Goal: Communication & Community: Answer question/provide support

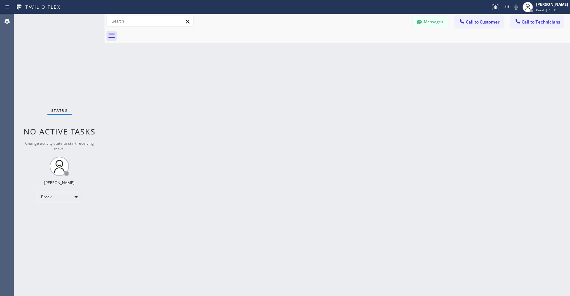
click at [52, 59] on div "Status No active tasks Change activity state to start receiving tasks. [PERSON_…" at bounding box center [59, 155] width 90 height 282
click at [67, 76] on div "Status No active tasks Change activity state to start receiving tasks. [PERSON_…" at bounding box center [59, 155] width 90 height 282
click at [73, 60] on div "Status No active tasks Change activity state to start receiving tasks. [PERSON_…" at bounding box center [59, 155] width 90 height 282
click at [47, 196] on div "Break" at bounding box center [59, 197] width 45 height 10
click at [51, 219] on li "Unavailable" at bounding box center [59, 222] width 44 height 8
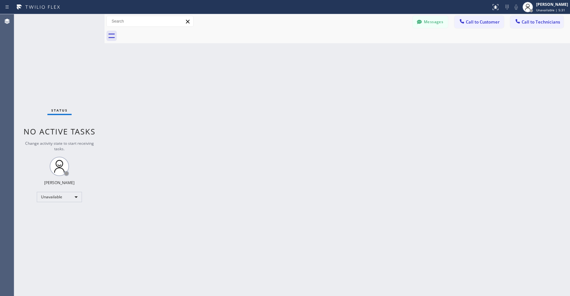
click at [61, 46] on div "Status No active tasks Change activity state to start receiving tasks. [PERSON_…" at bounding box center [59, 155] width 90 height 282
click at [532, 25] on button "Call to Technicians" at bounding box center [536, 22] width 53 height 12
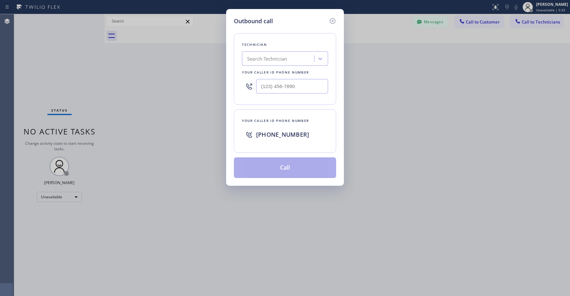
click at [270, 58] on div "Search Technician" at bounding box center [267, 58] width 40 height 7
type input "[PERSON_NAME]"
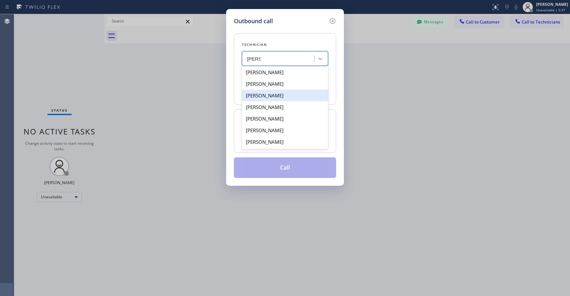
click at [270, 95] on div "[PERSON_NAME]" at bounding box center [285, 96] width 86 height 12
type input "[PHONE_NUMBER]"
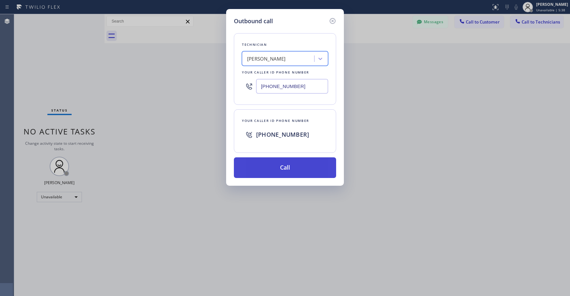
click at [276, 162] on button "Call" at bounding box center [285, 167] width 102 height 21
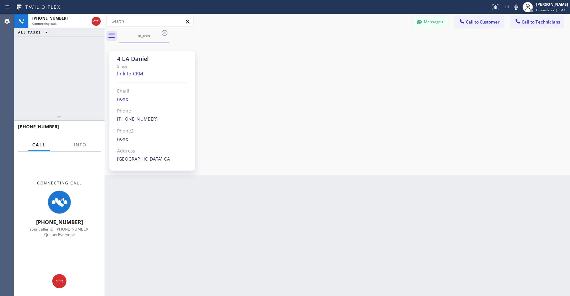
click at [59, 70] on div "[PHONE_NUMBER] Connecting call… ALL TASKS ALL TASKS ACTIVE TASKS TASKS IN WRAP …" at bounding box center [59, 63] width 90 height 99
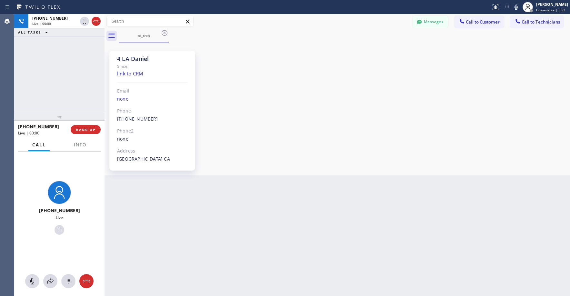
click at [61, 70] on div "[PHONE_NUMBER] Live | 00:00 ALL TASKS ALL TASKS ACTIVE TASKS TASKS IN WRAP UP" at bounding box center [59, 63] width 90 height 99
click at [66, 67] on div "[PHONE_NUMBER] Live | 01:05 ALL TASKS ALL TASKS ACTIVE TASKS TASKS IN WRAP UP" at bounding box center [59, 63] width 90 height 99
click at [39, 47] on div "[PHONE_NUMBER] Live | 01:07 ALL TASKS ALL TASKS ACTIVE TASKS TASKS IN WRAP UP" at bounding box center [59, 63] width 90 height 99
click at [78, 70] on div "[PHONE_NUMBER] Live | 01:16 ALL TASKS ALL TASKS ACTIVE TASKS TASKS IN WRAP UP" at bounding box center [59, 63] width 90 height 99
click at [72, 69] on div "[PHONE_NUMBER] Live | 01:19 ALL TASKS ALL TASKS ACTIVE TASKS TASKS IN WRAP UP" at bounding box center [59, 63] width 90 height 99
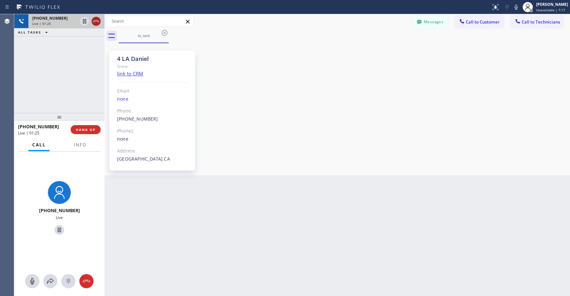
click at [95, 23] on icon at bounding box center [96, 21] width 8 height 8
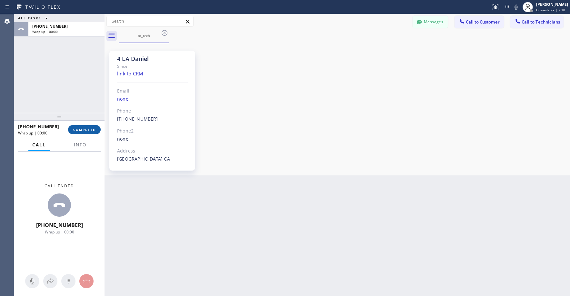
click at [86, 131] on span "COMPLETE" at bounding box center [84, 129] width 22 height 5
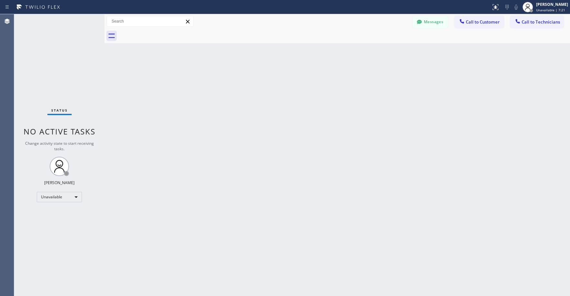
click at [75, 74] on div "Status No active tasks Change activity state to start receiving tasks. [PERSON_…" at bounding box center [59, 155] width 90 height 282
drag, startPoint x: 66, startPoint y: 46, endPoint x: 66, endPoint y: 50, distance: 3.2
click at [66, 48] on div "Status No active tasks Change activity state to start receiving tasks. [PERSON_…" at bounding box center [59, 155] width 90 height 282
click at [66, 64] on div "Status No active tasks Change activity state to start receiving tasks. [PERSON_…" at bounding box center [59, 155] width 90 height 282
click at [56, 35] on div "Status No active tasks Change activity state to start receiving tasks. [PERSON_…" at bounding box center [59, 155] width 90 height 282
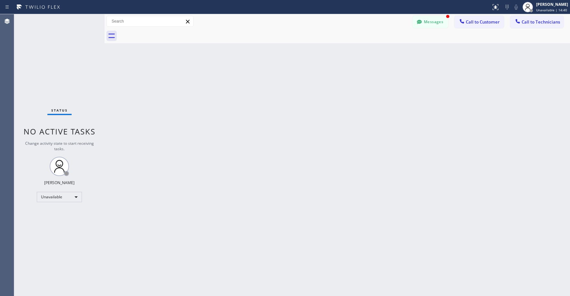
click at [43, 48] on div "Status No active tasks Change activity state to start receiving tasks. [PERSON_…" at bounding box center [59, 155] width 90 height 282
click at [432, 21] on button "Messages" at bounding box center [429, 22] width 35 height 12
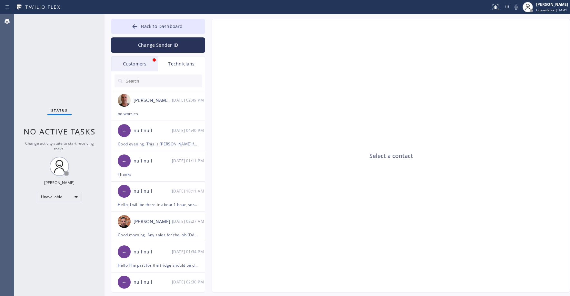
click at [134, 65] on div "Customers" at bounding box center [134, 63] width 47 height 15
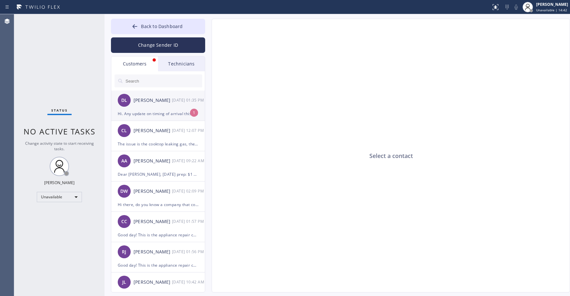
click at [151, 109] on div "DL [PERSON_NAME] [DATE] 01:35 PM" at bounding box center [158, 100] width 94 height 19
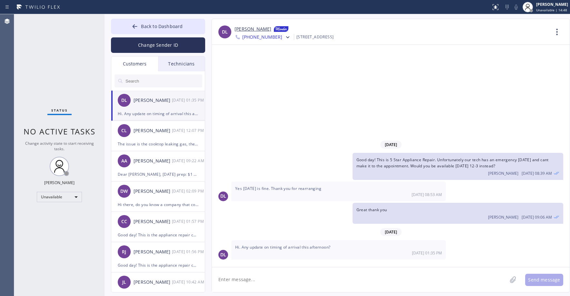
click at [248, 28] on link "[PERSON_NAME]" at bounding box center [252, 29] width 37 height 8
click at [269, 282] on textarea at bounding box center [359, 279] width 295 height 25
type textarea "We will check with the tech and get back to you once we have an update. Thank y…"
click at [547, 278] on button "Send message" at bounding box center [544, 280] width 38 height 12
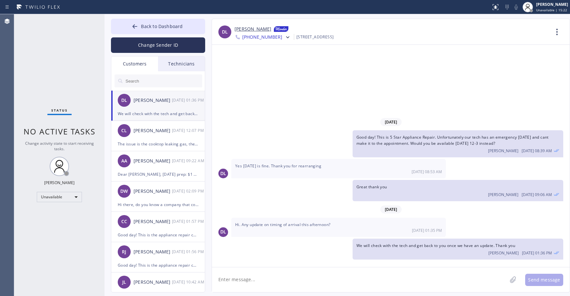
click at [138, 81] on input "text" at bounding box center [163, 80] width 77 height 13
paste input "IRRPQW"
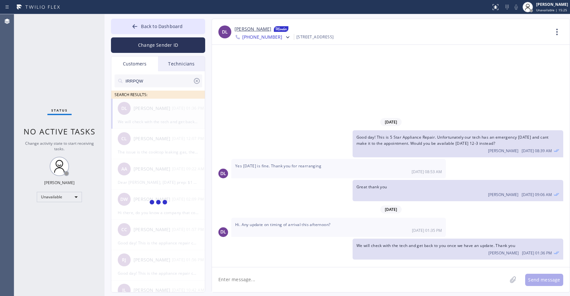
type input "IRRPQW"
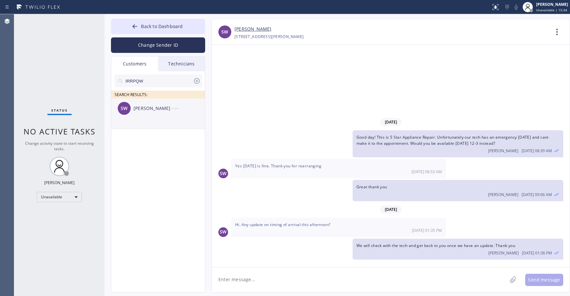
click at [134, 117] on div "SW [PERSON_NAME] --:--" at bounding box center [158, 108] width 94 height 19
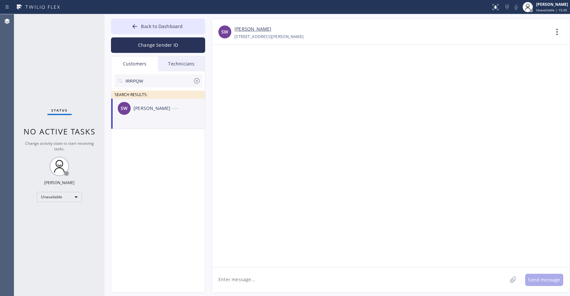
click at [254, 277] on textarea at bounding box center [359, 279] width 295 height 25
paste textarea "GE Monogram Expert"
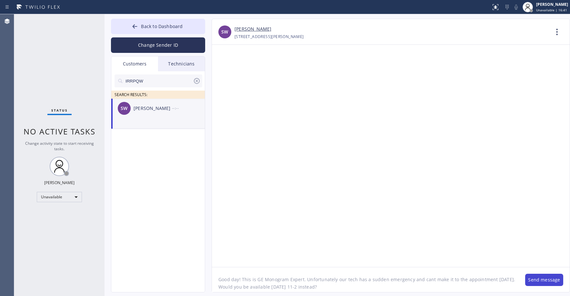
type textarea "Good day! This is GE Monogram Expert. Unfortunately our tech has a sudden emerg…"
click at [548, 284] on button "Send message" at bounding box center [544, 280] width 38 height 12
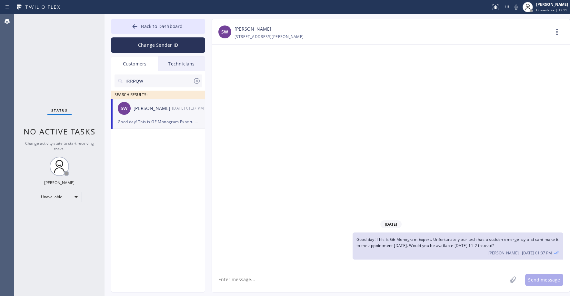
click at [47, 53] on div "Status No active tasks Change activity state to start receiving tasks. [PERSON_…" at bounding box center [59, 155] width 90 height 282
click at [160, 28] on span "Back to Dashboard" at bounding box center [162, 26] width 42 height 6
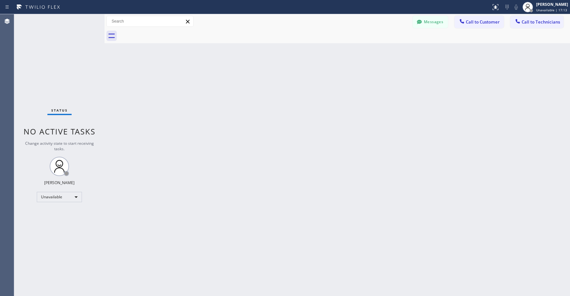
click at [67, 70] on div "Status No active tasks Change activity state to start receiving tasks. [PERSON_…" at bounding box center [59, 155] width 90 height 282
click at [428, 28] on div "Messages Call to Customer Call to Technicians Outbound call Location [GEOGRAPHI…" at bounding box center [336, 21] width 465 height 15
click at [426, 23] on button "Messages" at bounding box center [429, 22] width 35 height 12
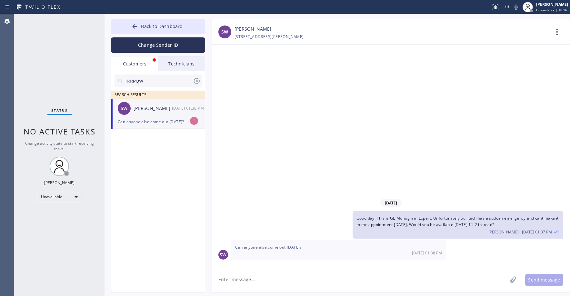
click at [143, 117] on div "SW [PERSON_NAME] [DATE] 01:38 PM" at bounding box center [158, 108] width 94 height 19
click at [142, 24] on span "Back to Dashboard" at bounding box center [162, 26] width 42 height 6
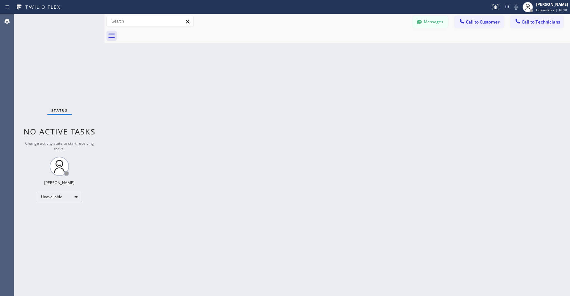
click at [68, 47] on div "Status No active tasks Change activity state to start receiving tasks. [PERSON_…" at bounding box center [59, 155] width 90 height 282
click at [430, 23] on button "Messages" at bounding box center [429, 22] width 35 height 12
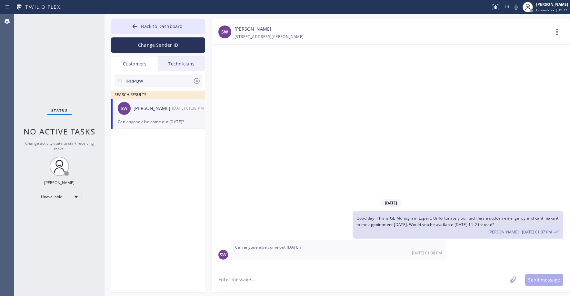
click at [253, 285] on textarea at bounding box center [359, 279] width 295 height 25
type textarea "Unfortunately we dont have anyone else available [DATE]"
click at [551, 281] on button "Send message" at bounding box center [544, 280] width 38 height 12
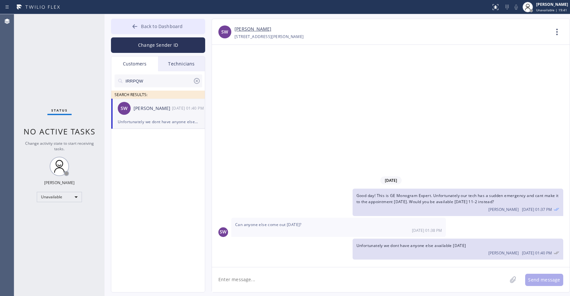
click at [156, 31] on button "Back to Dashboard" at bounding box center [158, 26] width 94 height 15
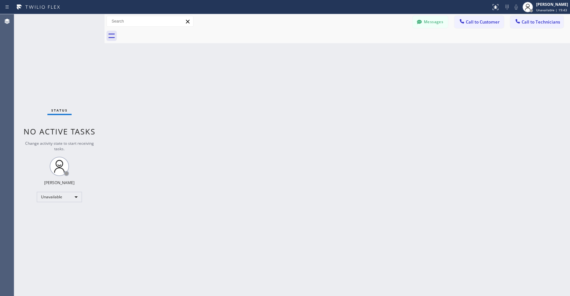
click at [44, 36] on div "Status No active tasks Change activity state to start receiving tasks. [PERSON_…" at bounding box center [59, 155] width 90 height 282
click at [60, 44] on div "Status No active tasks Change activity state to start receiving tasks. [PERSON_…" at bounding box center [59, 155] width 90 height 282
click at [428, 23] on button "Messages" at bounding box center [429, 22] width 35 height 12
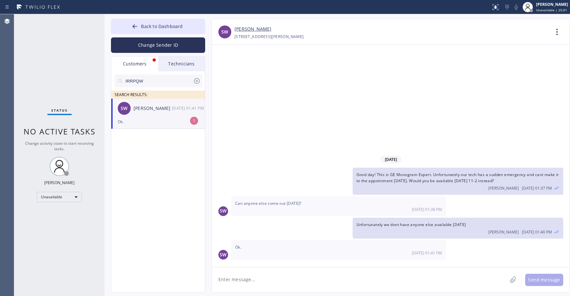
click at [142, 112] on div "[PERSON_NAME]" at bounding box center [152, 108] width 38 height 7
click at [250, 31] on link "[PERSON_NAME]" at bounding box center [252, 28] width 37 height 7
click at [45, 54] on div "Status No active tasks Change activity state to start receiving tasks. [PERSON_…" at bounding box center [59, 155] width 90 height 282
click at [49, 60] on div "Status No active tasks Change activity state to start receiving tasks. [PERSON_…" at bounding box center [59, 155] width 90 height 282
click at [48, 45] on div "Status No active tasks Change activity state to start receiving tasks. [PERSON_…" at bounding box center [59, 155] width 90 height 282
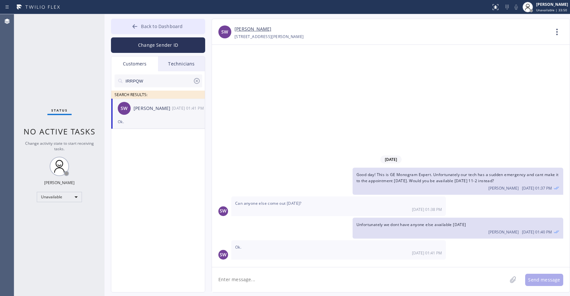
click at [150, 27] on span "Back to Dashboard" at bounding box center [162, 26] width 42 height 6
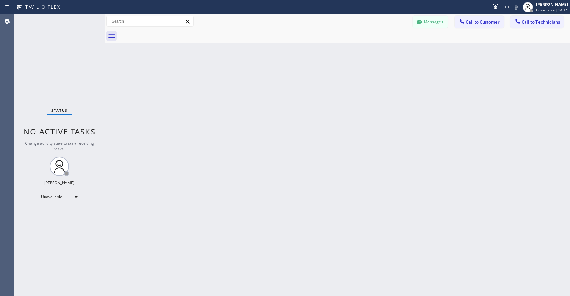
click at [58, 52] on div "Status No active tasks Change activity state to start receiving tasks. [PERSON_…" at bounding box center [59, 155] width 90 height 282
click at [75, 75] on div "Status No active tasks Change activity state to start receiving tasks. [PERSON_…" at bounding box center [59, 155] width 90 height 282
click at [47, 58] on div "Status No active tasks Change activity state to start receiving tasks. [PERSON_…" at bounding box center [59, 155] width 90 height 282
click at [32, 46] on div "Status No active tasks Change activity state to start receiving tasks. [PERSON_…" at bounding box center [59, 155] width 90 height 282
drag, startPoint x: 66, startPoint y: 50, endPoint x: 59, endPoint y: 82, distance: 32.1
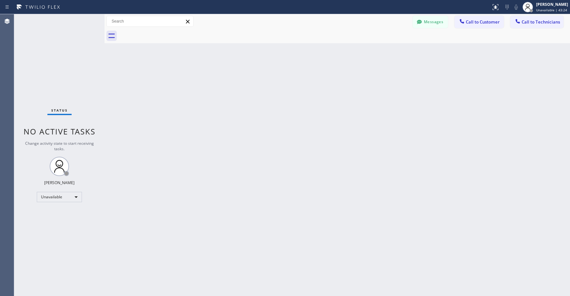
click at [66, 51] on div "Status No active tasks Change activity state to start receiving tasks. [PERSON_…" at bounding box center [59, 155] width 90 height 282
click at [58, 67] on div "Status No active tasks Change activity state to start receiving tasks. [PERSON_…" at bounding box center [59, 155] width 90 height 282
click at [50, 40] on div "Status No active tasks Change activity state to start receiving tasks. [PERSON_…" at bounding box center [59, 155] width 90 height 282
drag, startPoint x: 92, startPoint y: 35, endPoint x: 91, endPoint y: 41, distance: 6.0
click at [92, 38] on div "Status No active tasks Change activity state to start receiving tasks. [PERSON_…" at bounding box center [59, 155] width 90 height 282
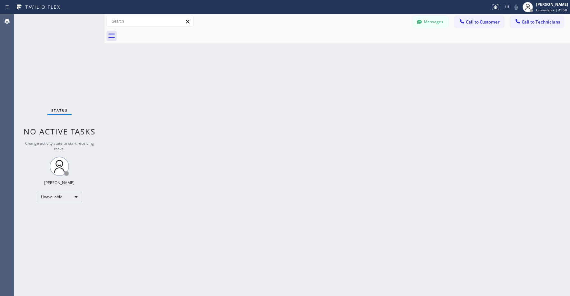
click at [75, 67] on div "Status No active tasks Change activity state to start receiving tasks. [PERSON_…" at bounding box center [59, 155] width 90 height 282
click at [537, 23] on span "Call to Technicians" at bounding box center [540, 22] width 38 height 6
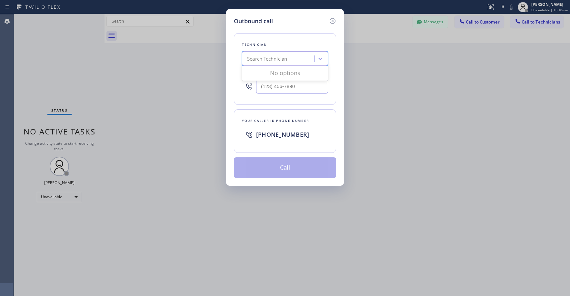
click at [282, 61] on div "Search Technician" at bounding box center [267, 58] width 40 height 7
click at [271, 60] on div "Search Technician" at bounding box center [267, 58] width 40 height 7
type input "sf [PERSON_NAME]"
drag, startPoint x: 264, startPoint y: 72, endPoint x: 265, endPoint y: 77, distance: 4.9
click at [264, 72] on div "[PERSON_NAME]" at bounding box center [285, 72] width 86 height 12
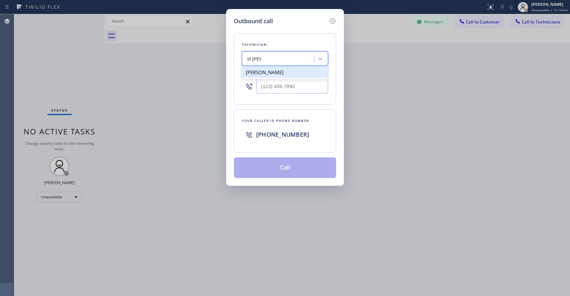
type input "[PHONE_NUMBER]"
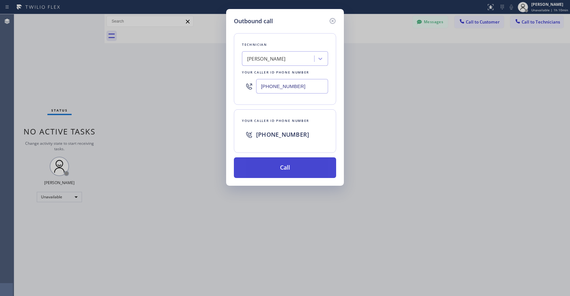
click at [287, 175] on button "Call" at bounding box center [285, 167] width 102 height 21
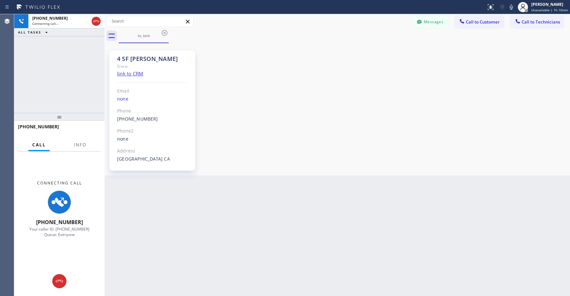
click at [64, 65] on div "[PHONE_NUMBER] Connecting call… ALL TASKS ALL TASKS ACTIVE TASKS TASKS IN WRAP …" at bounding box center [59, 63] width 90 height 99
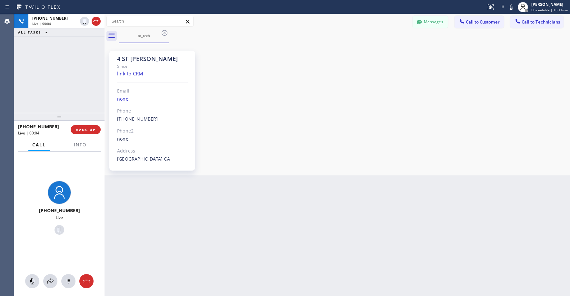
click at [49, 59] on div "[PHONE_NUMBER] Live | 00:04 ALL TASKS ALL TASKS ACTIVE TASKS TASKS IN WRAP UP" at bounding box center [59, 63] width 90 height 99
click at [96, 23] on icon at bounding box center [96, 21] width 8 height 8
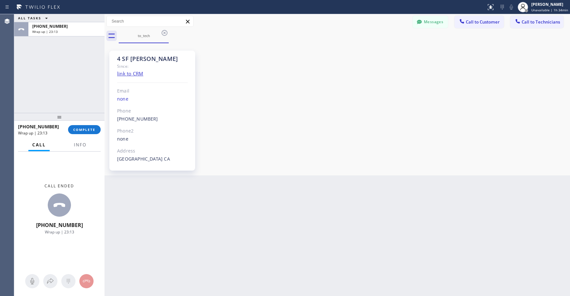
click at [49, 42] on div "ALL TASKS ALL TASKS ACTIVE TASKS TASKS IN WRAP UP [PHONE_NUMBER] Wrap up | 23:13" at bounding box center [59, 63] width 90 height 99
click at [83, 134] on button "COMPLETE" at bounding box center [84, 129] width 33 height 9
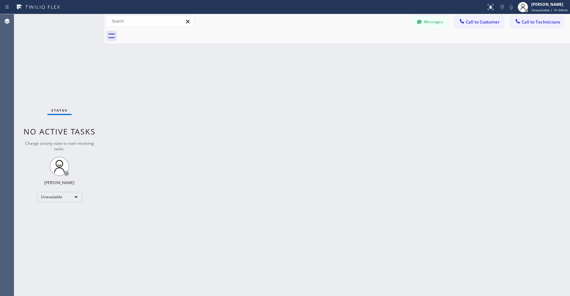
click at [60, 52] on div "Status No active tasks Change activity state to start receiving tasks. [PERSON_…" at bounding box center [59, 155] width 90 height 282
click at [57, 58] on div "Status No active tasks Change activity state to start receiving tasks. [PERSON_…" at bounding box center [59, 155] width 90 height 282
click at [61, 42] on div "Status No active tasks Change activity state to start receiving tasks. [PERSON_…" at bounding box center [59, 155] width 90 height 282
click at [52, 200] on div "Unavailable" at bounding box center [59, 197] width 45 height 10
click at [52, 229] on li "Break" at bounding box center [59, 230] width 44 height 8
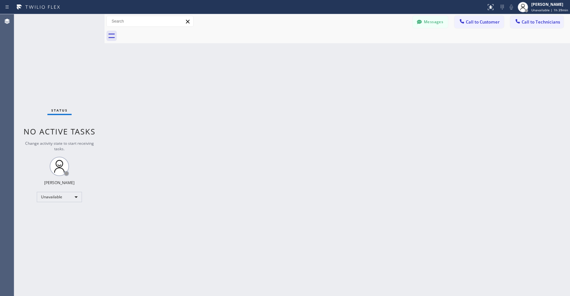
click at [61, 66] on div "Status No active tasks Change activity state to start receiving tasks. [PERSON_…" at bounding box center [59, 155] width 90 height 282
click at [57, 200] on div "Break" at bounding box center [59, 197] width 45 height 10
click at [59, 221] on li "Unavailable" at bounding box center [59, 222] width 44 height 8
click at [57, 75] on div "Status No active tasks Change activity state to start receiving tasks. [PERSON_…" at bounding box center [59, 155] width 90 height 282
click at [55, 53] on div "Status No active tasks Change activity state to start receiving tasks. [PERSON_…" at bounding box center [59, 155] width 90 height 282
